Goal: Information Seeking & Learning: Learn about a topic

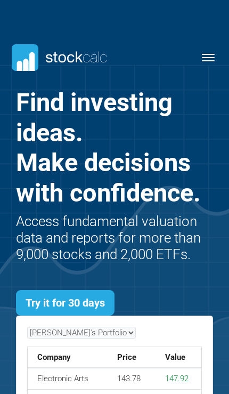
scroll to position [280, 229]
click at [205, 55] on button "Toggle navigation" at bounding box center [209, 57] width 26 height 13
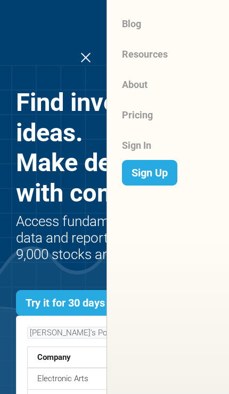
click at [139, 142] on link "Sign In" at bounding box center [176, 145] width 108 height 30
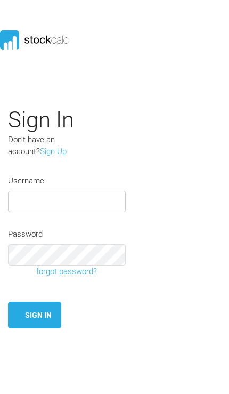
type input "Jsavoie"
click at [35, 313] on button "Sign In" at bounding box center [34, 315] width 53 height 27
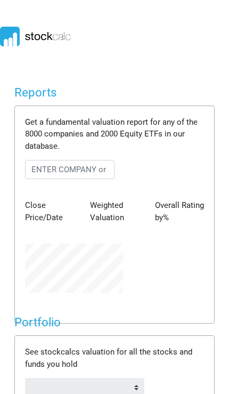
scroll to position [49, 114]
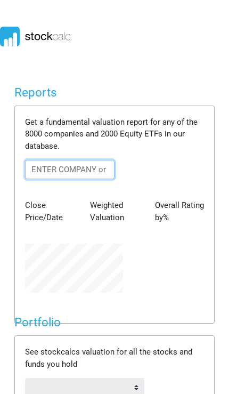
click at [91, 163] on input "text" at bounding box center [70, 169] width 90 height 19
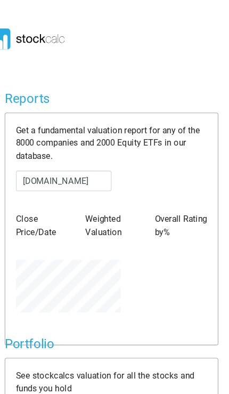
scroll to position [0, 0]
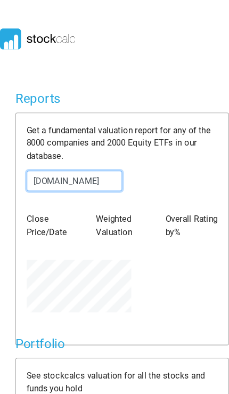
click at [83, 168] on input "Ac.to" at bounding box center [70, 169] width 90 height 19
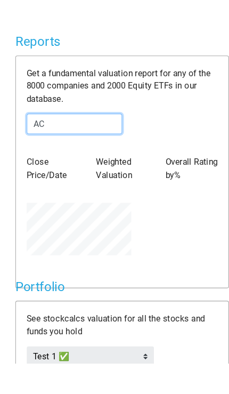
type input "AC"
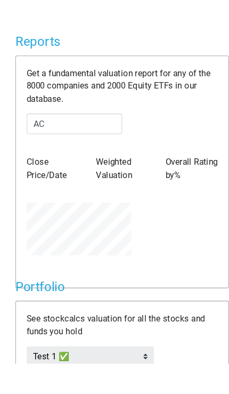
scroll to position [29, 0]
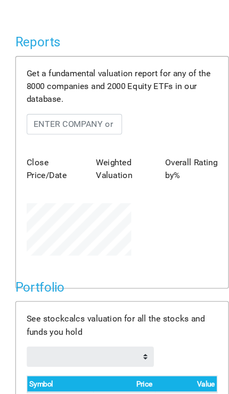
scroll to position [49, 114]
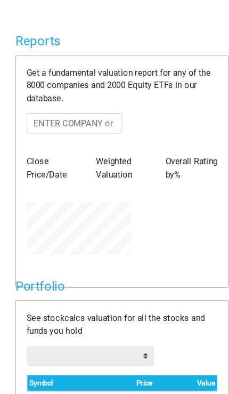
click at [88, 170] on div "Weighted Valuation" at bounding box center [114, 188] width 65 height 36
click at [91, 131] on input "text" at bounding box center [70, 140] width 90 height 19
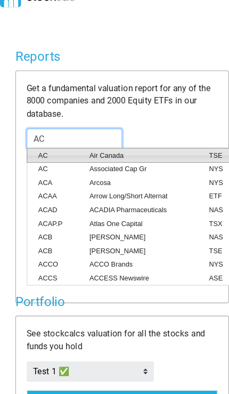
click at [101, 146] on span "Air Canada" at bounding box center [132, 146] width 112 height 10
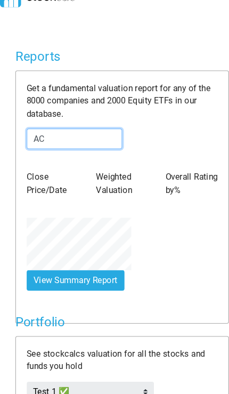
type input "AC:TSE"
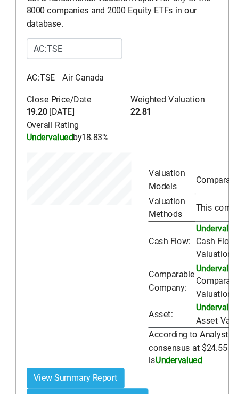
scroll to position [233, 114]
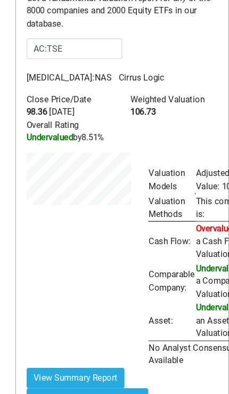
click at [98, 364] on button "View Summary Report" at bounding box center [71, 354] width 92 height 19
type input "AC:TSE"
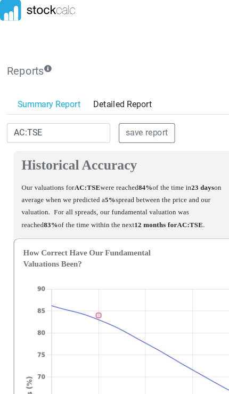
scroll to position [0, 0]
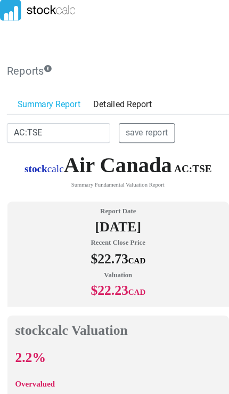
click at [130, 95] on link "Detailed Report" at bounding box center [115, 98] width 67 height 18
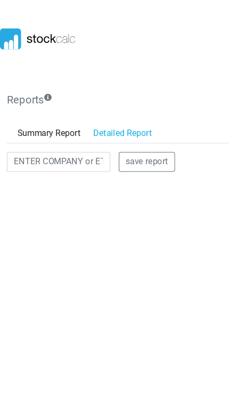
click at [48, 36] on icon at bounding box center [36, 37] width 72 height 20
